Goal: Find specific page/section: Find specific page/section

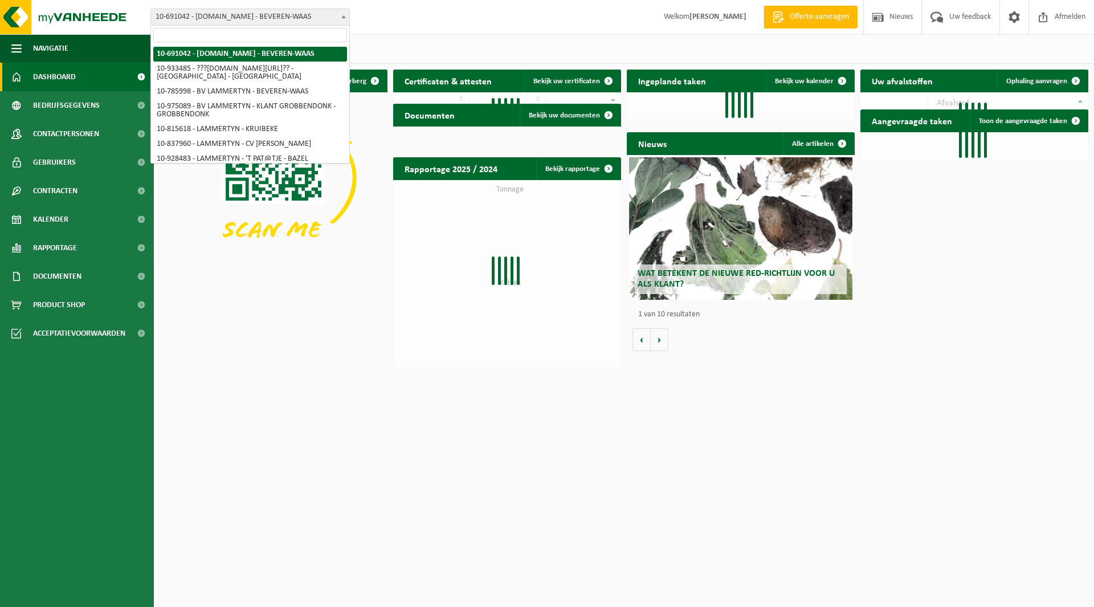
click at [211, 21] on span "10-691042 - [DOMAIN_NAME] - BEVEREN-WAAS" at bounding box center [250, 17] width 198 height 16
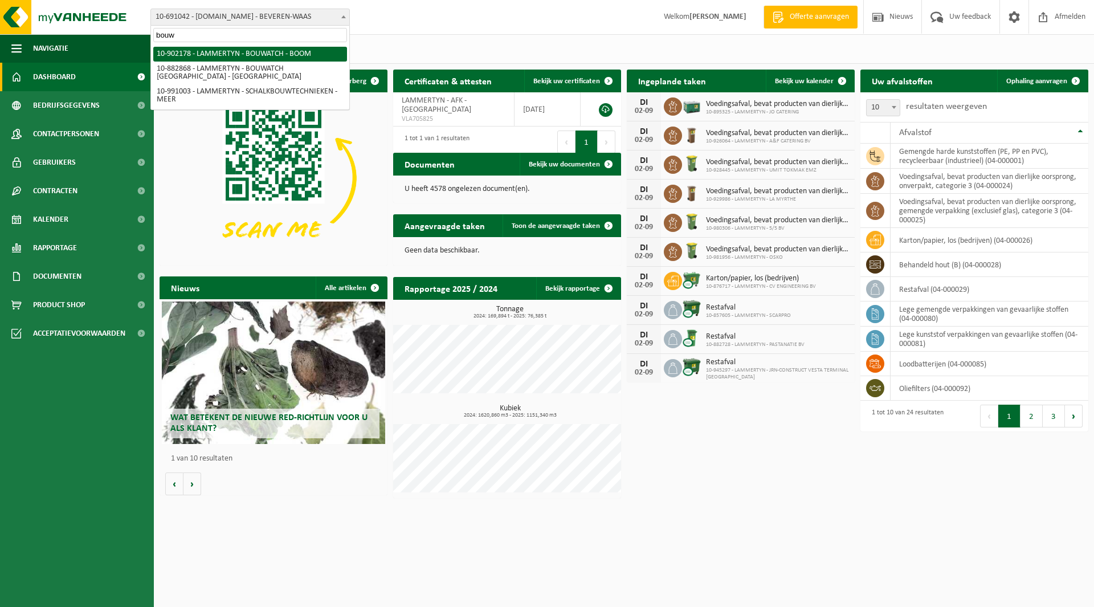
type input "bouw"
select select "120149"
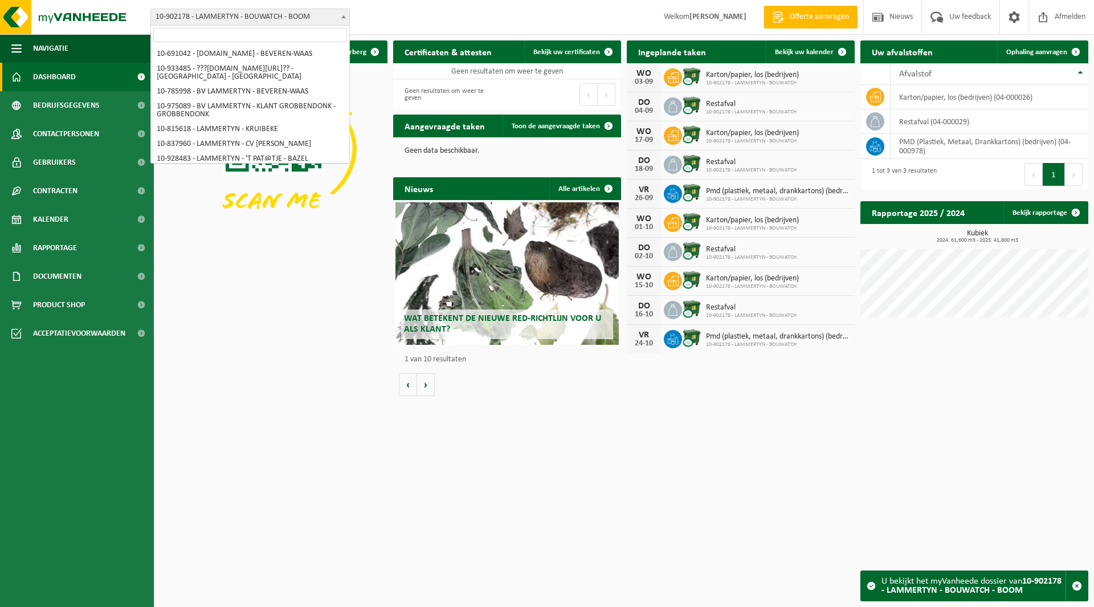
click at [222, 12] on span "10-902178 - LAMMERTYN - BOUWATCH - BOOM" at bounding box center [250, 17] width 198 height 16
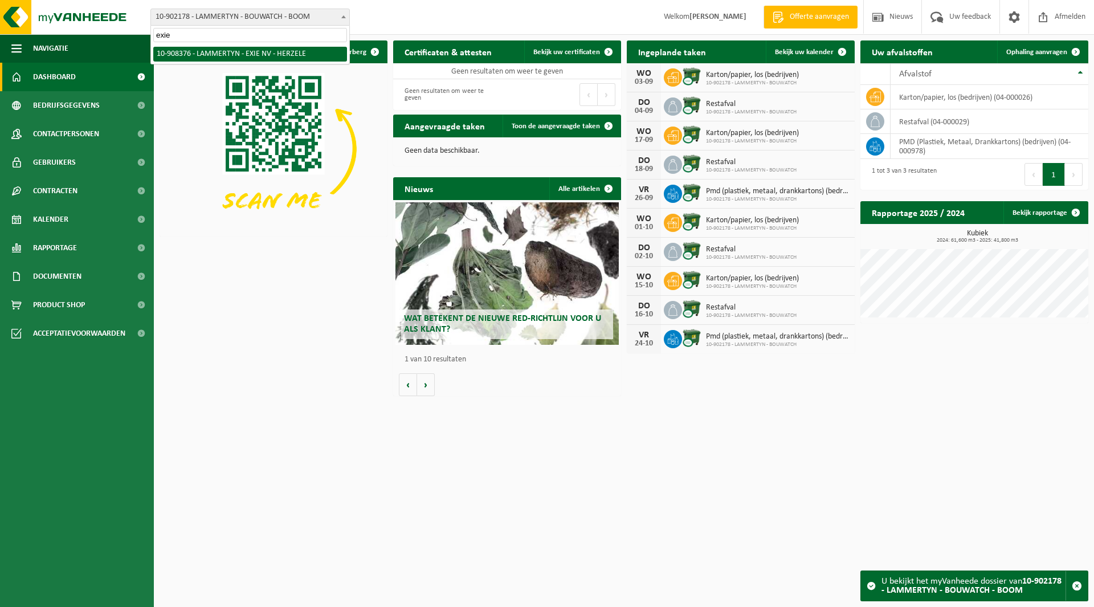
type input "exie"
select select "123556"
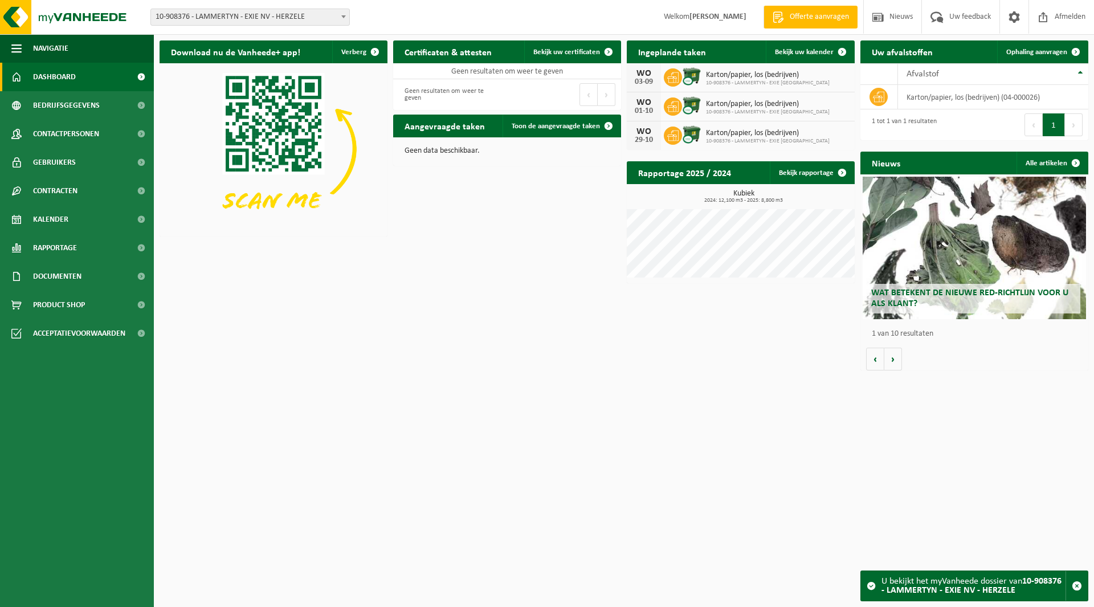
click at [239, 18] on span "10-908376 - LAMMERTYN - EXIE NV - HERZELE" at bounding box center [250, 17] width 198 height 16
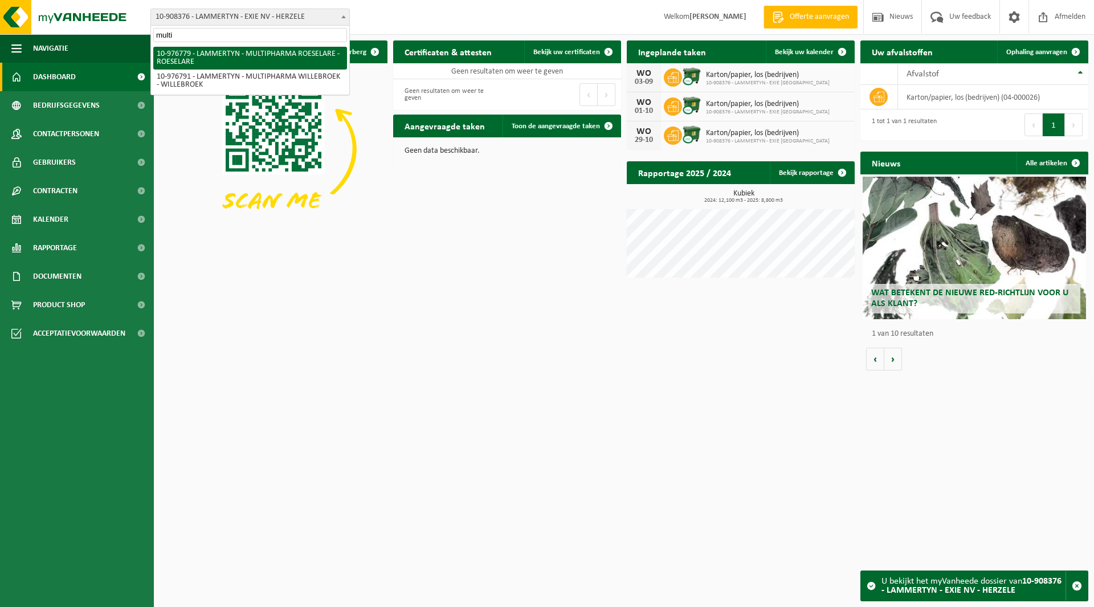
type input "multi"
select select "159070"
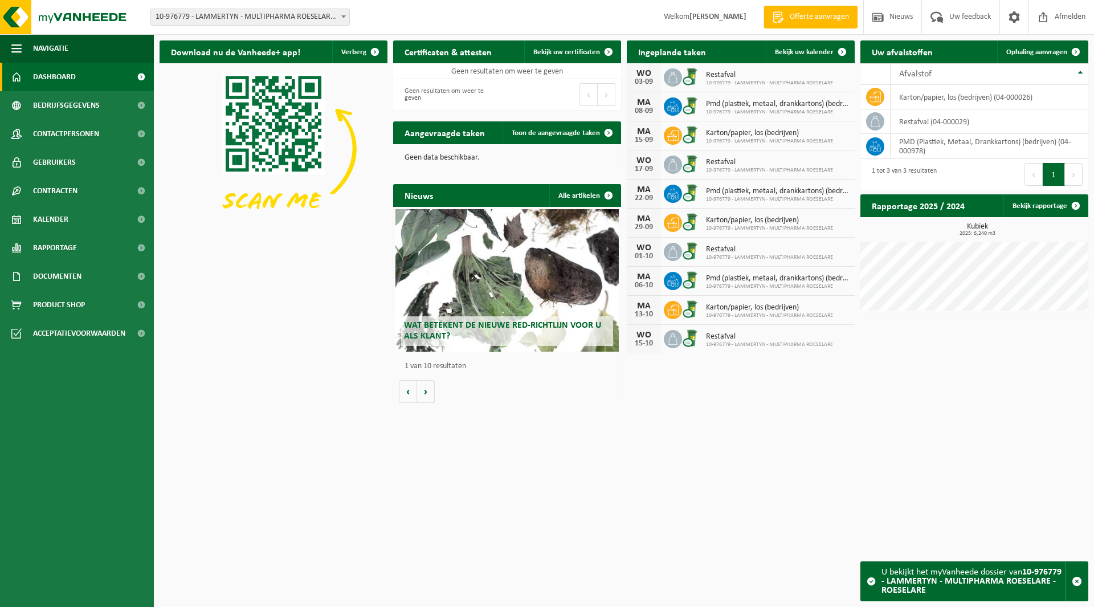
click at [239, 13] on span "10-976779 - LAMMERTYN - MULTIPHARMA ROESELARE - ROESELARE" at bounding box center [250, 17] width 198 height 16
type input "ergi"
select select "130142"
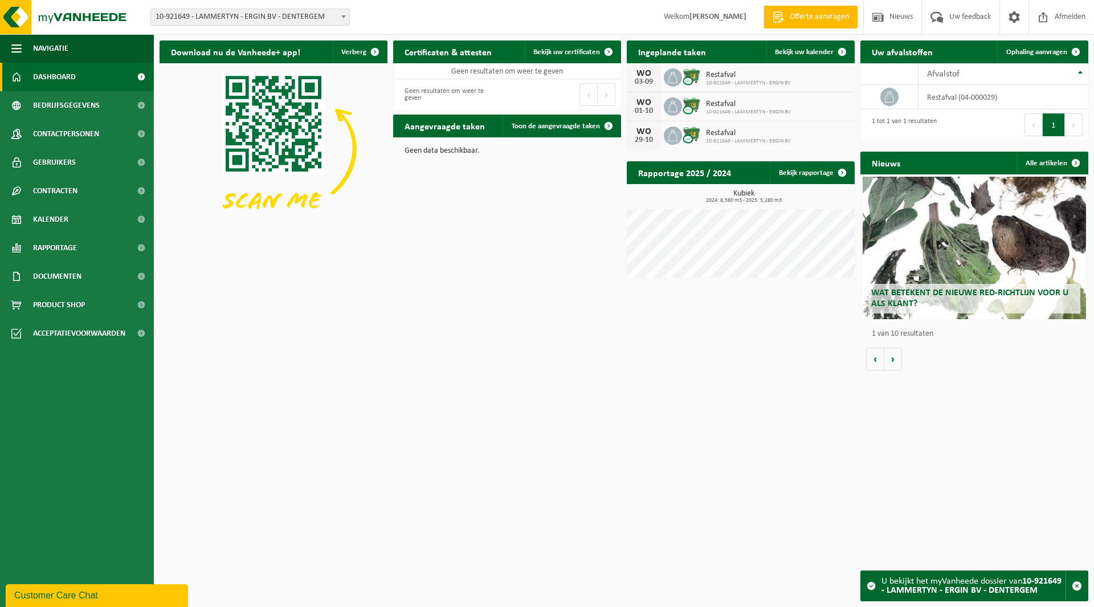
click at [244, 19] on span "10-921649 - LAMMERTYN - ERGIN BV - DENTERGEM" at bounding box center [250, 17] width 198 height 16
type input "b-as"
select select "156568"
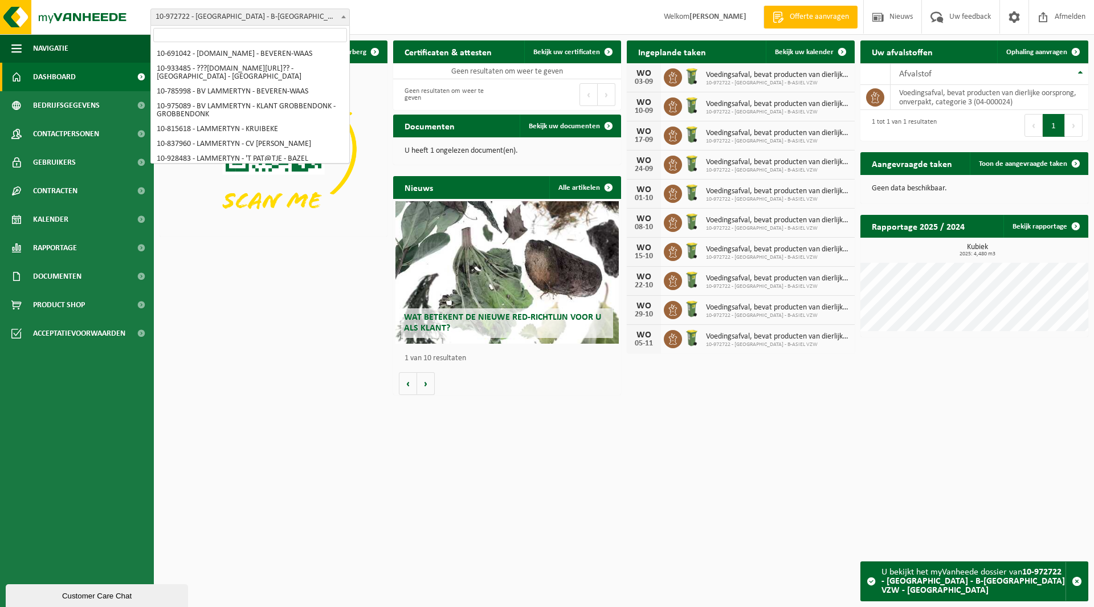
click at [256, 14] on span "10-972722 - [GEOGRAPHIC_DATA] - B-[GEOGRAPHIC_DATA] VZW - [GEOGRAPHIC_DATA]" at bounding box center [250, 17] width 198 height 16
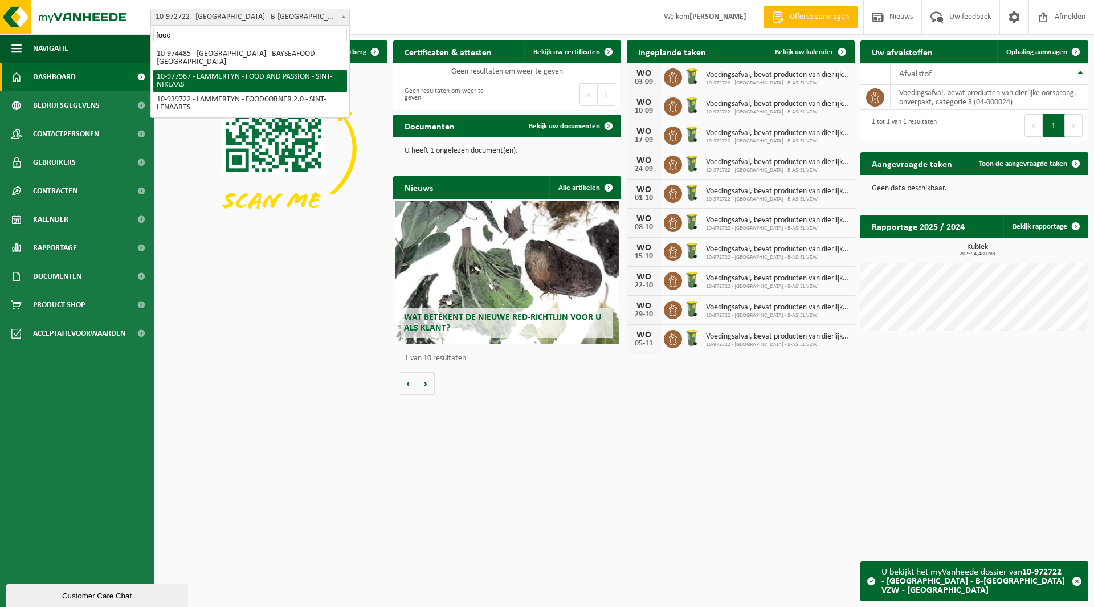
type input "food"
select select "159802"
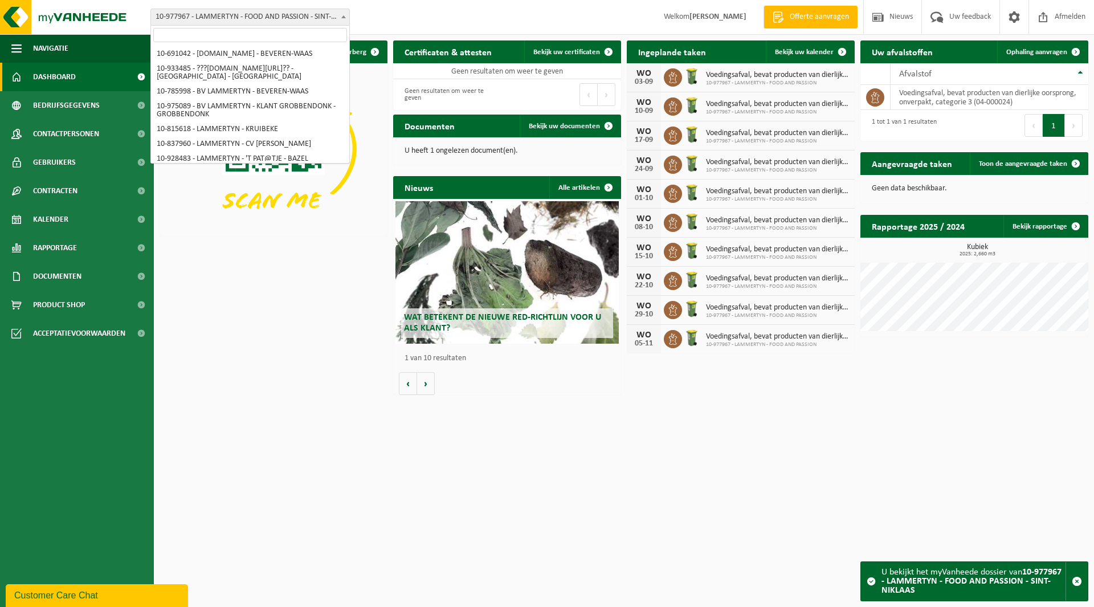
click at [242, 22] on span "10-977967 - LAMMERTYN - FOOD AND PASSION - SINT-NIKLAAS" at bounding box center [250, 17] width 198 height 16
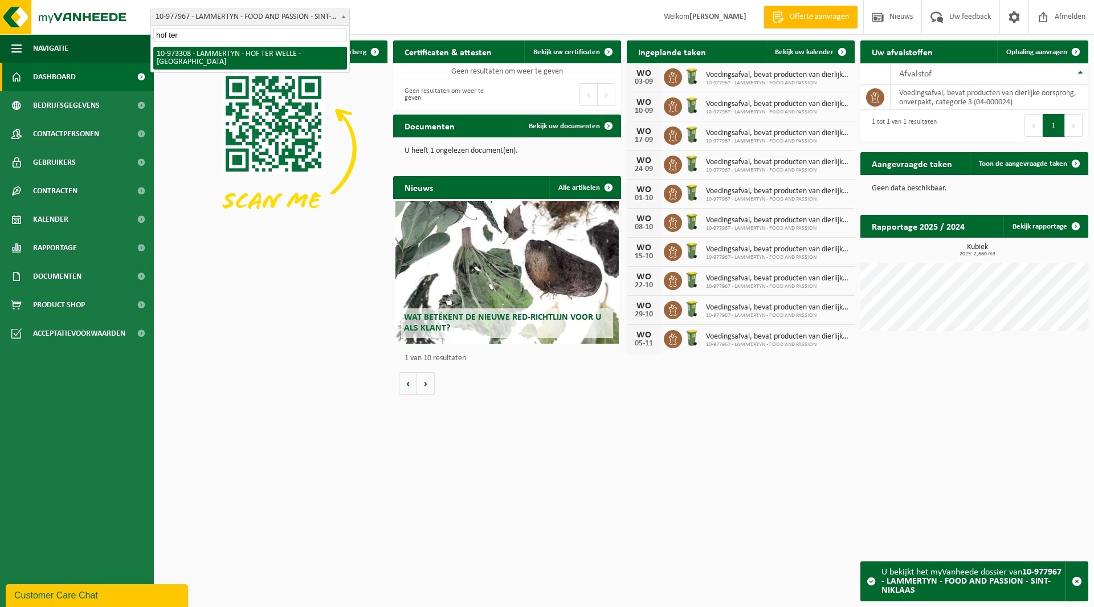
type input "hof ter"
select select "156889"
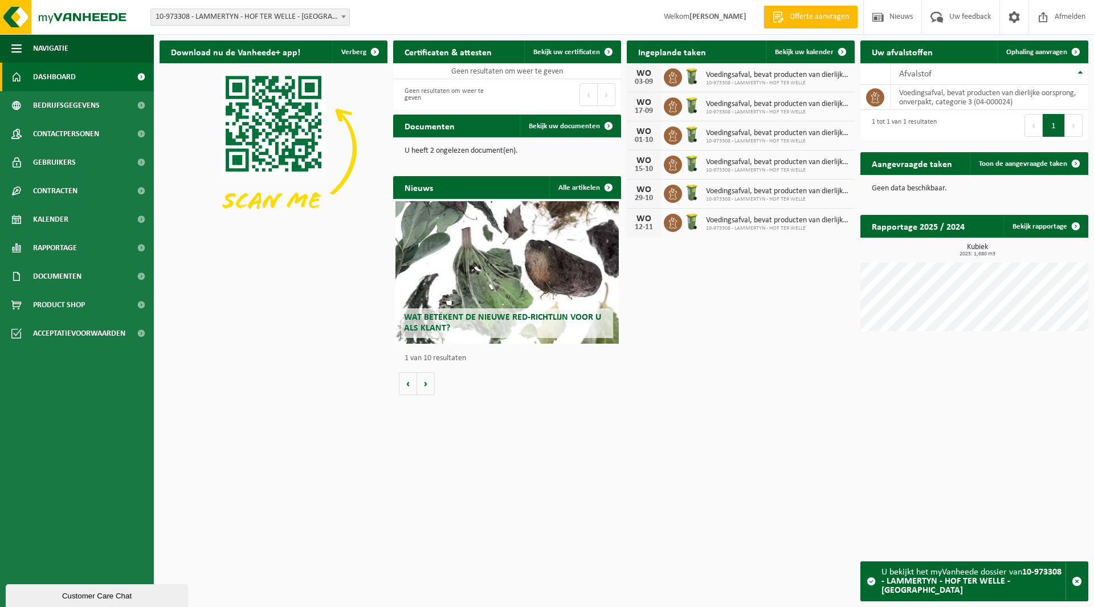
click at [242, 18] on span "10-973308 - LAMMERTYN - HOF TER WELLE - [GEOGRAPHIC_DATA]" at bounding box center [250, 17] width 198 height 16
type input "lumi"
select select "137377"
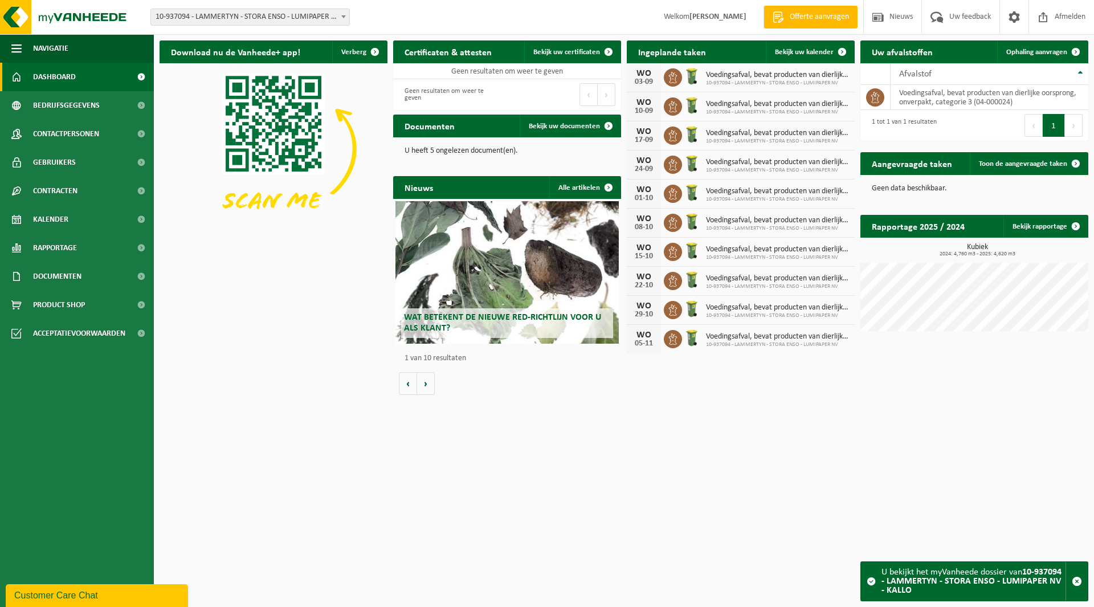
click at [230, 17] on span "10-937094 - LAMMERTYN - STORA ENSO - LUMIPAPER NV - KALLO" at bounding box center [250, 17] width 198 height 16
type input "pjvh"
select select "158367"
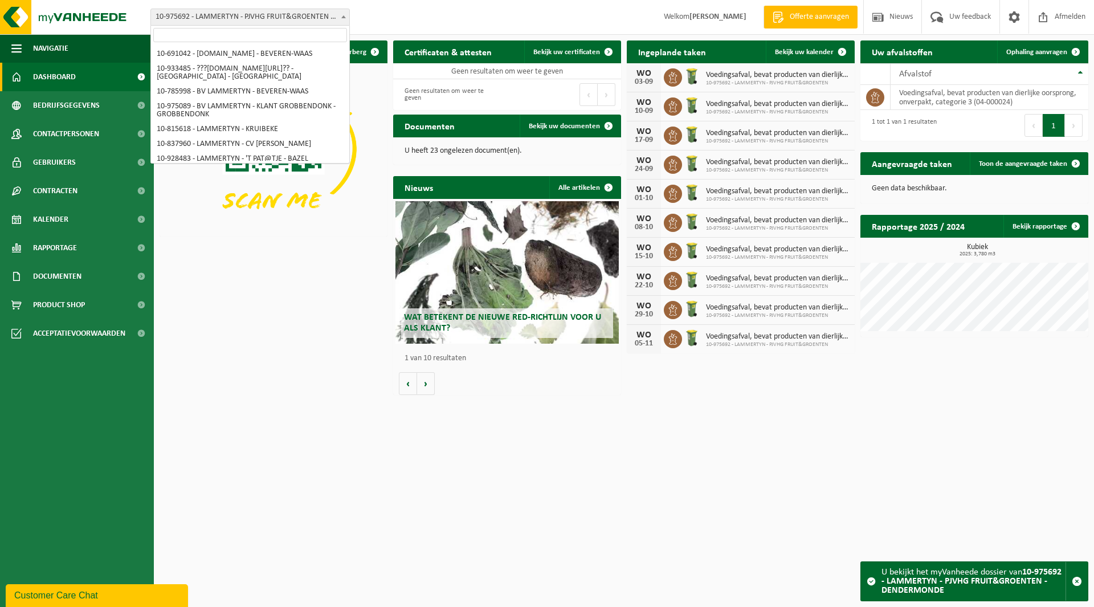
click at [265, 22] on span "10-975692 - LAMMERTYN - PJVHG FRUIT&GROENTEN - DENDERMONDE" at bounding box center [250, 17] width 198 height 16
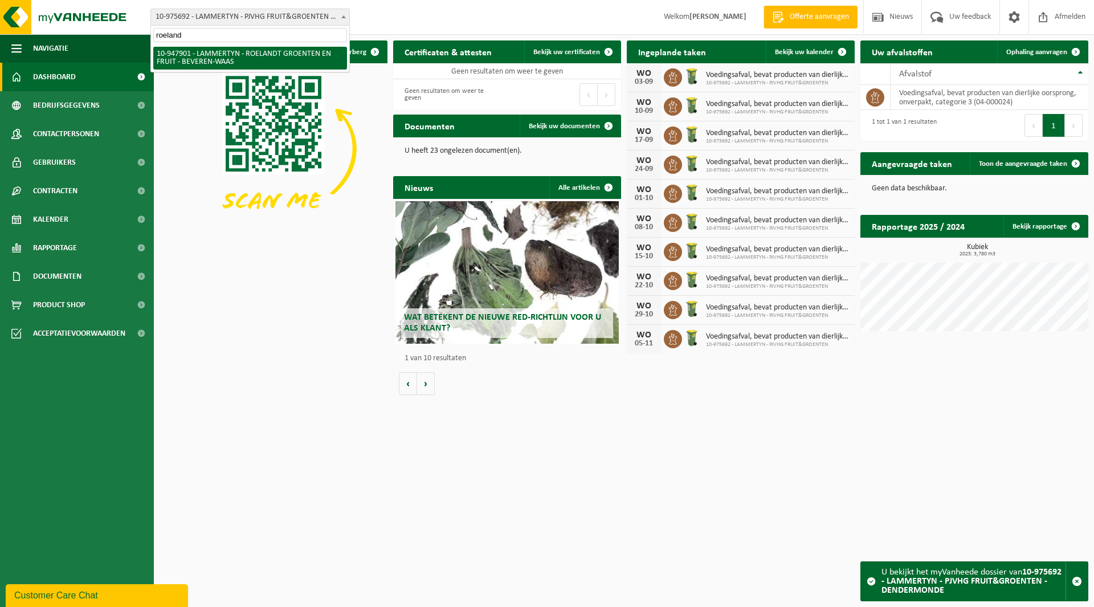
type input "roeland"
select select "142409"
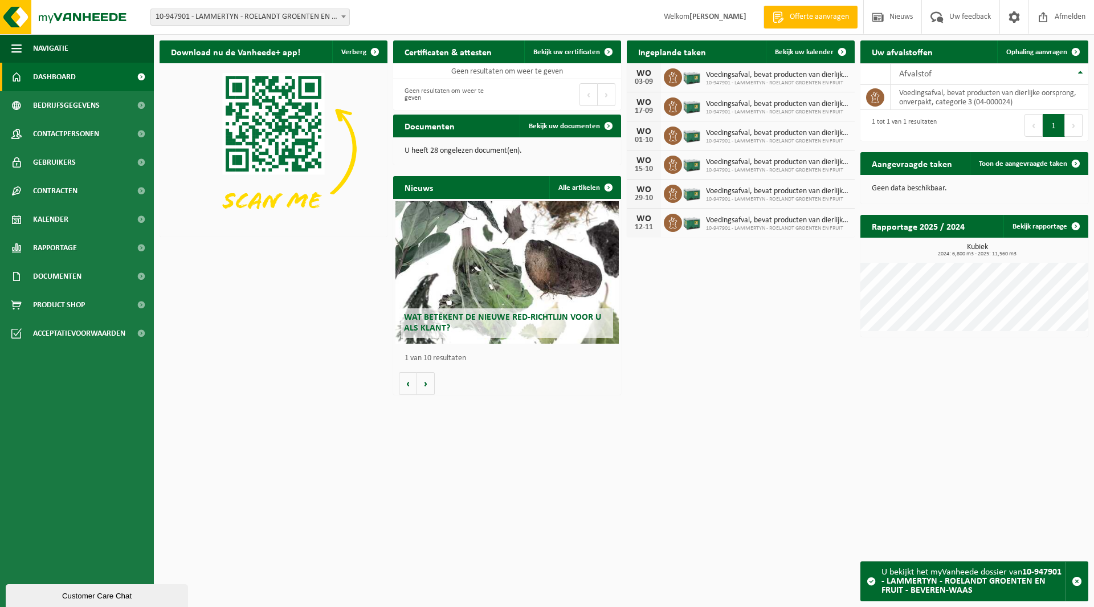
click at [223, 17] on span "10-947901 - LAMMERTYN - ROELANDT GROENTEN EN FRUIT - BEVEREN-WAAS" at bounding box center [250, 17] width 198 height 16
type input "vanary"
select select "162561"
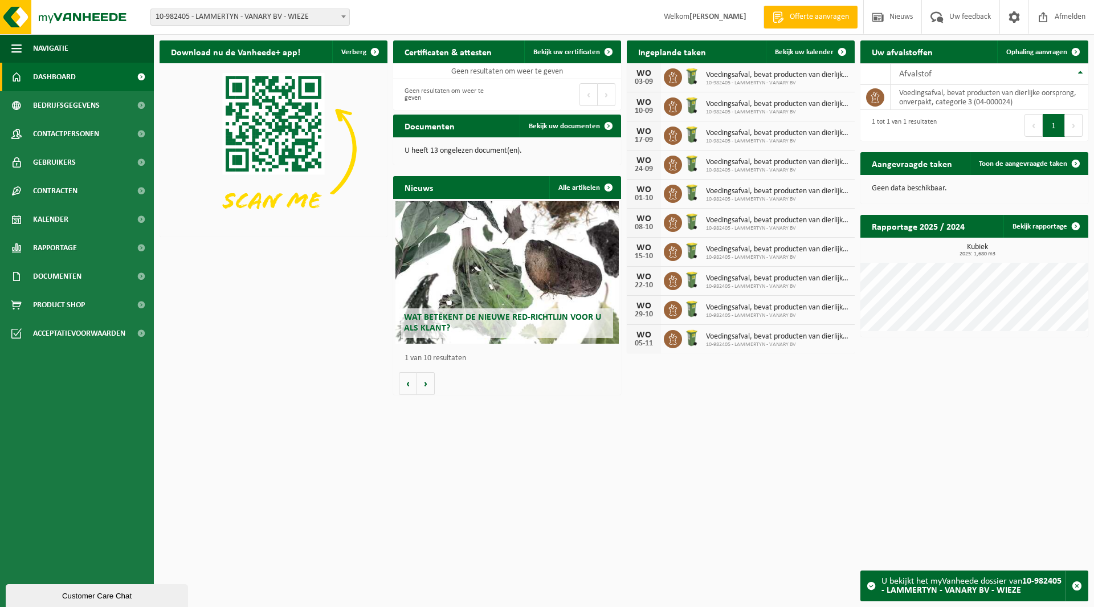
click at [239, 22] on span "10-982405 - LAMMERTYN - VANARY BV - WIEZE" at bounding box center [250, 17] width 198 height 16
type input "china"
select select "142463"
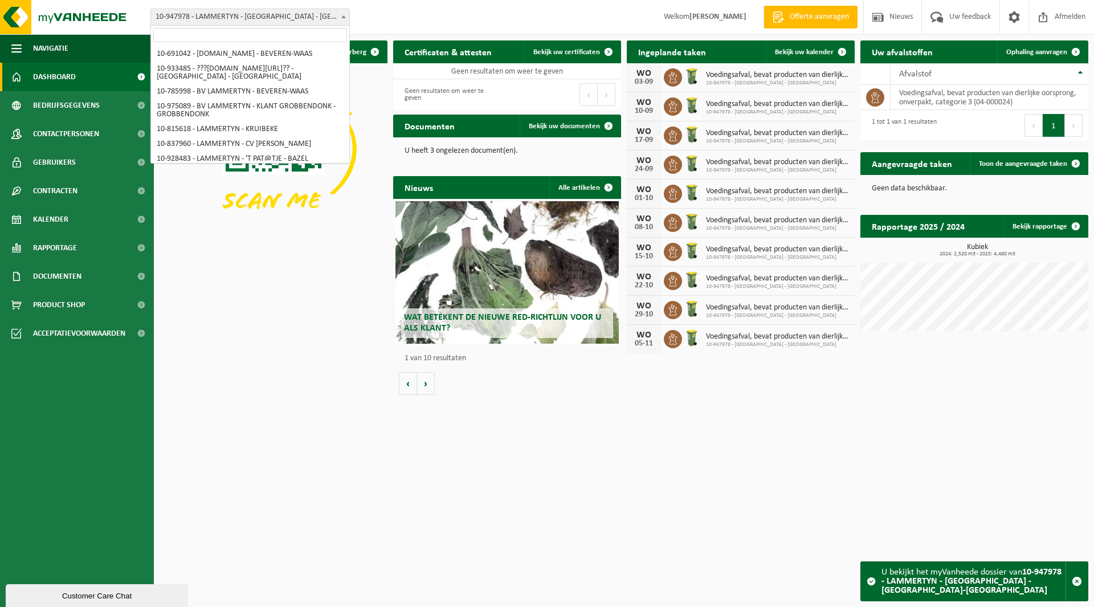
click at [232, 23] on span "10-947978 - LAMMERTYN - [GEOGRAPHIC_DATA] - [GEOGRAPHIC_DATA]-[GEOGRAPHIC_DATA]" at bounding box center [250, 17] width 198 height 16
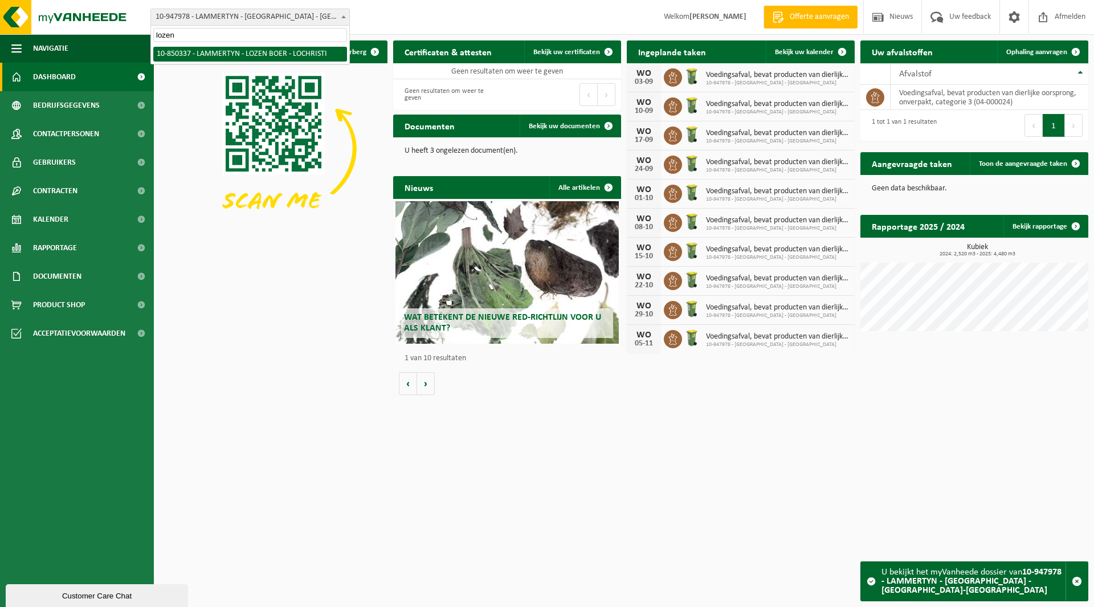
type input "lozen"
select select "96267"
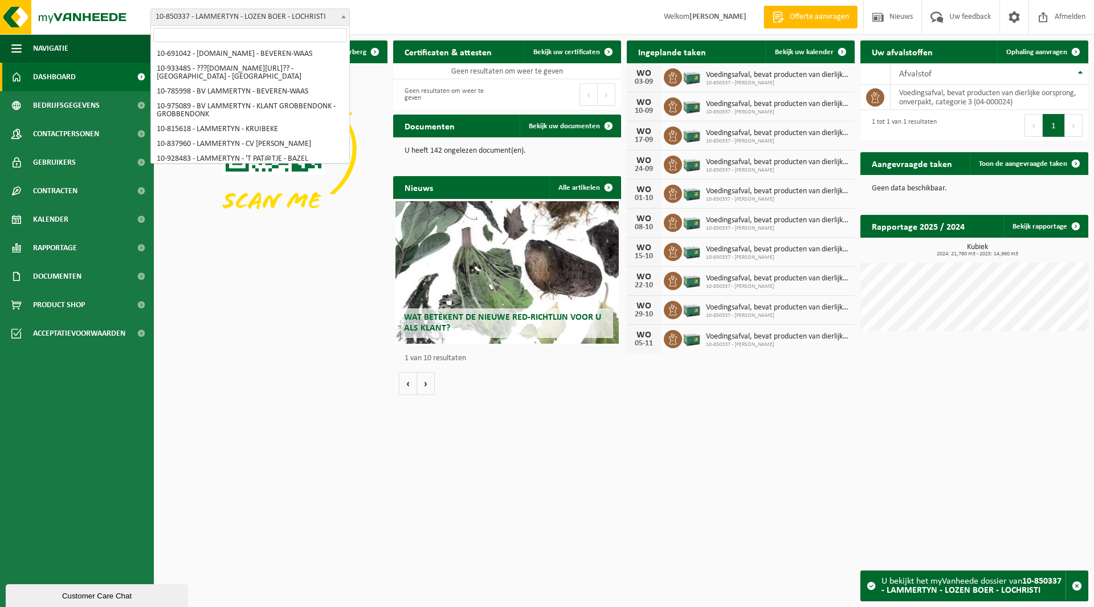
click at [231, 21] on span "10-850337 - LAMMERTYN - LOZEN BOER - LOCHRISTI" at bounding box center [250, 17] width 198 height 16
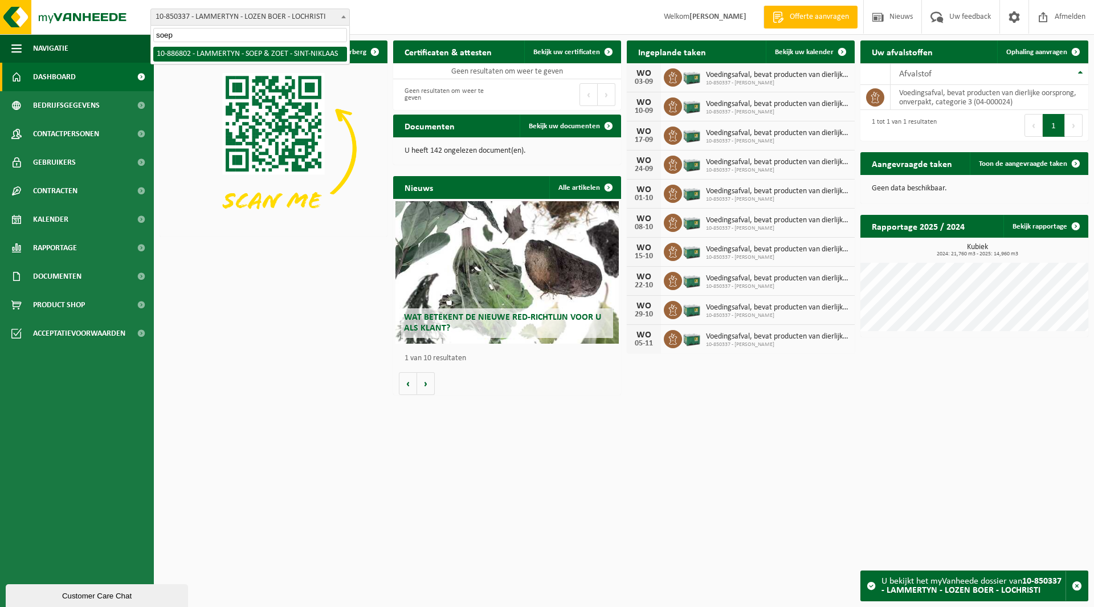
type input "soep"
select select "112837"
